Goal: Information Seeking & Learning: Learn about a topic

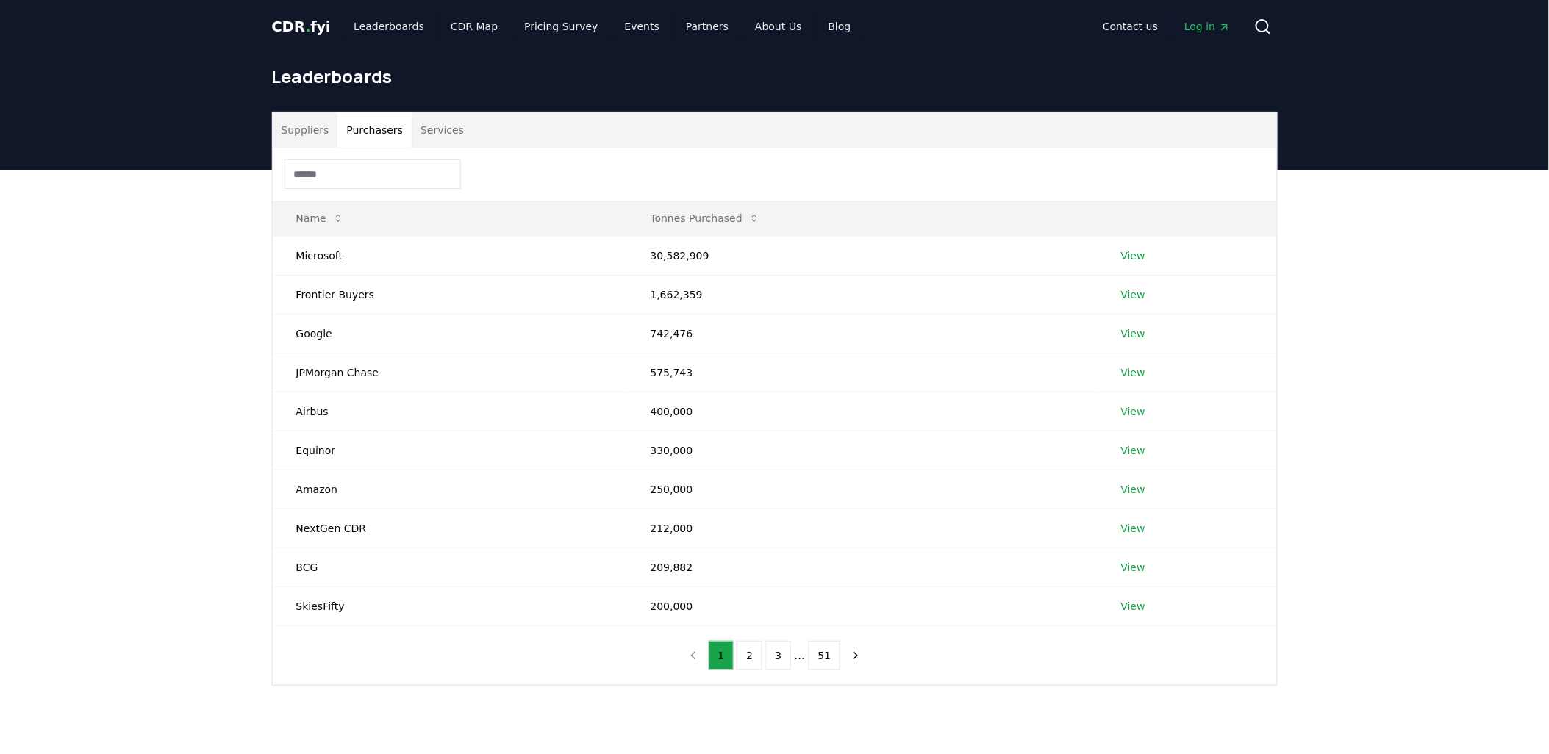
click at [368, 123] on button "Purchasers" at bounding box center [374, 129] width 74 height 35
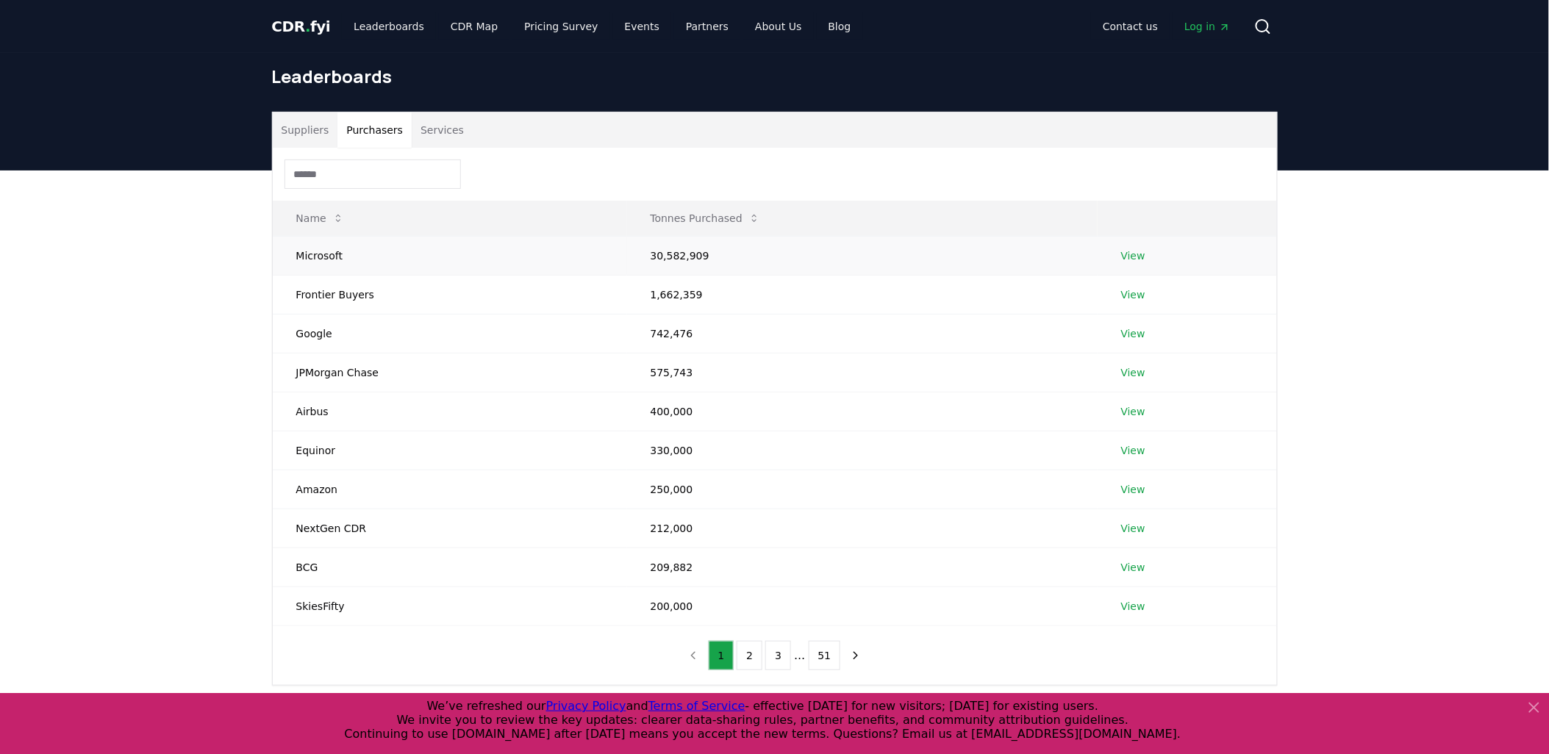
click at [1122, 255] on link "View" at bounding box center [1133, 255] width 24 height 15
click at [359, 123] on button "Purchasers" at bounding box center [374, 129] width 74 height 35
click at [746, 656] on button "2" at bounding box center [749, 655] width 26 height 29
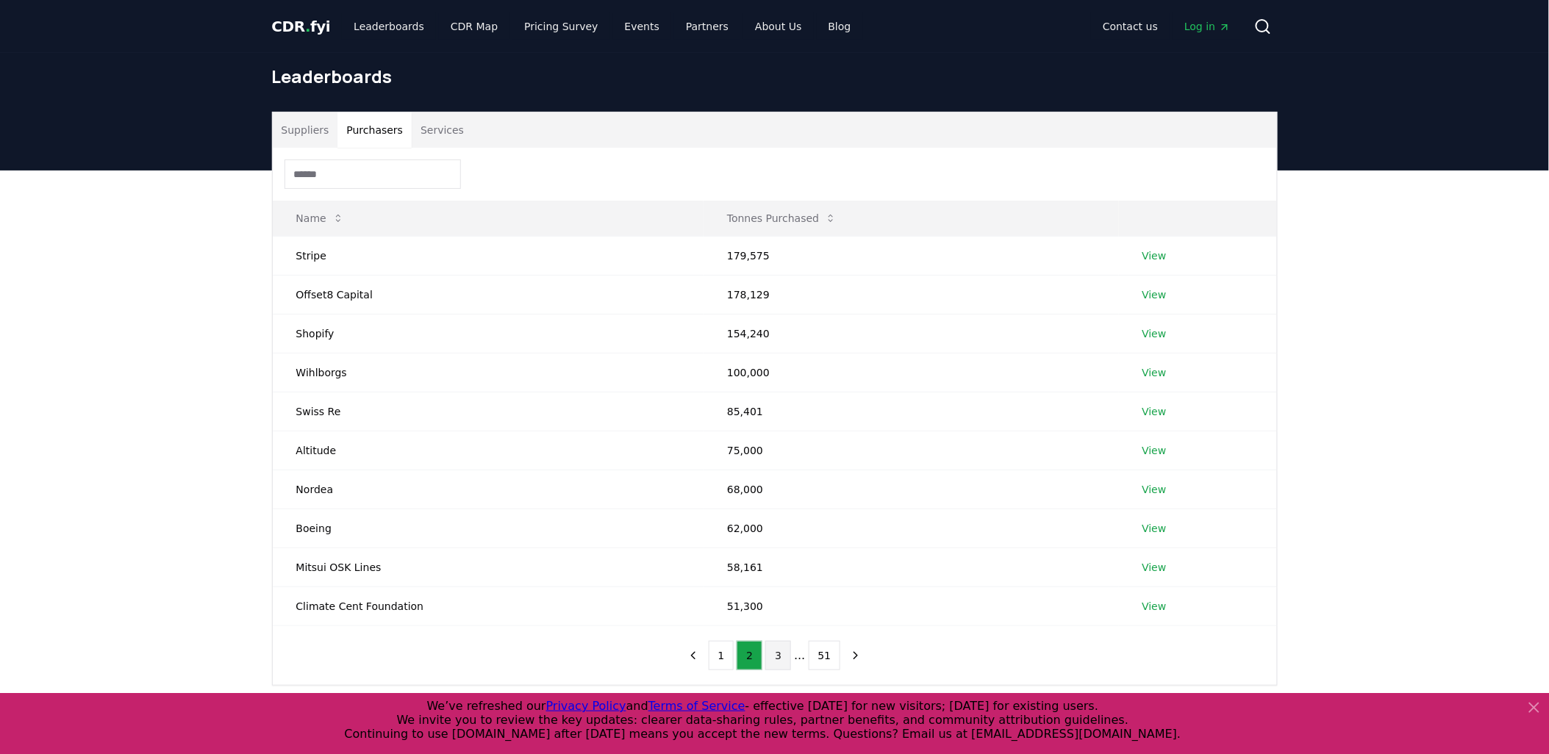
click at [782, 659] on button "3" at bounding box center [778, 655] width 26 height 29
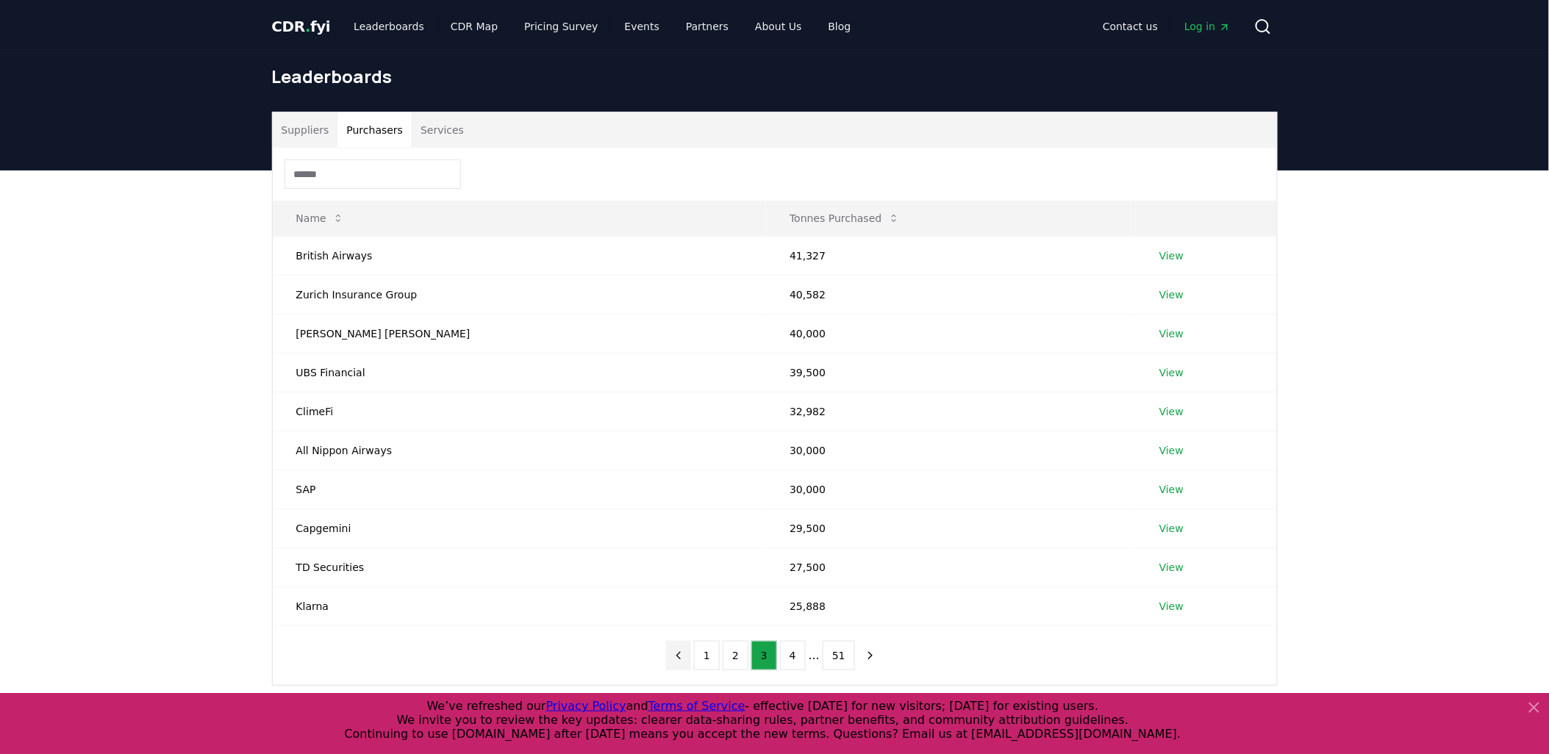
click at [685, 657] on icon "previous page" at bounding box center [678, 655] width 13 height 13
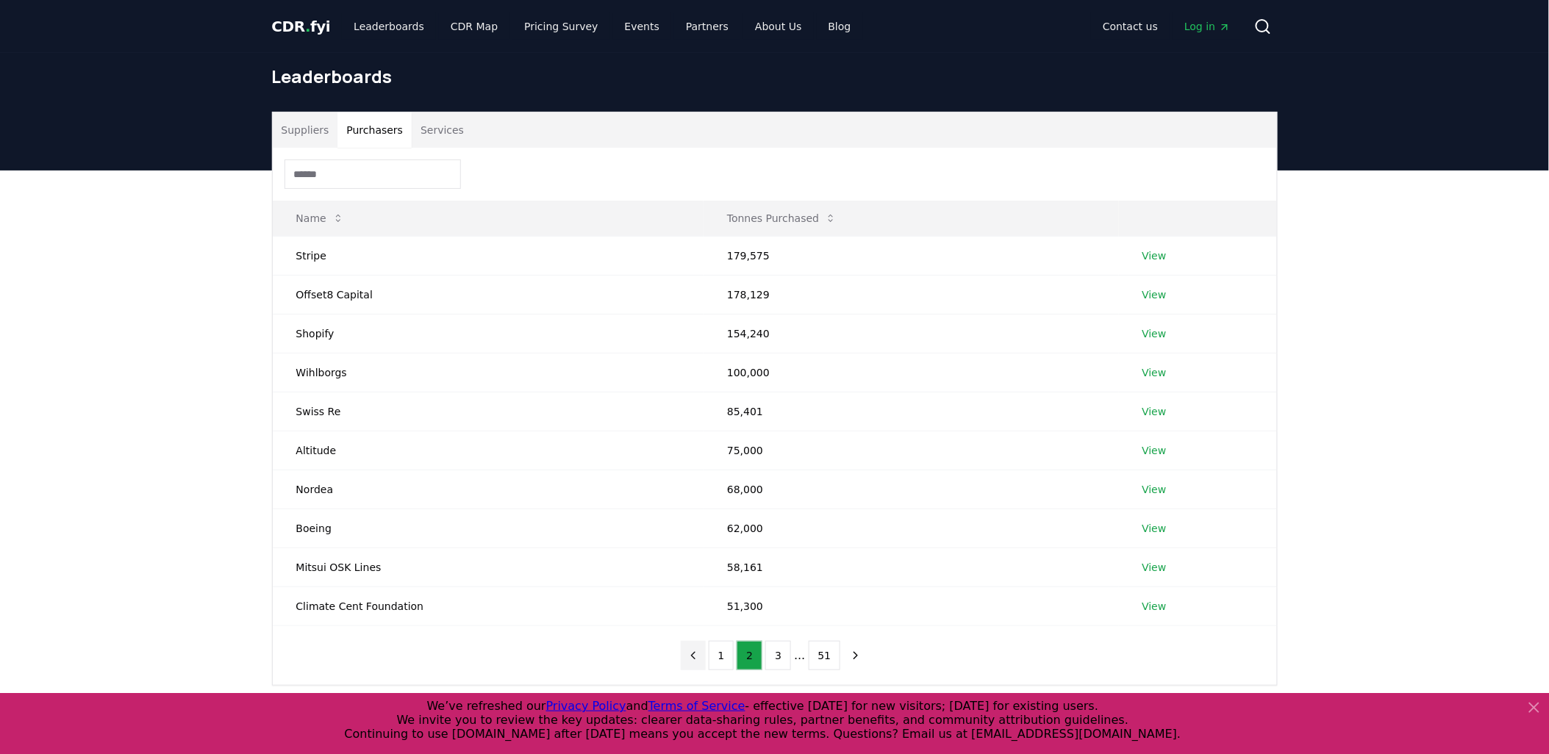
click at [689, 657] on button "previous page" at bounding box center [693, 655] width 25 height 29
